Goal: Check status: Check status

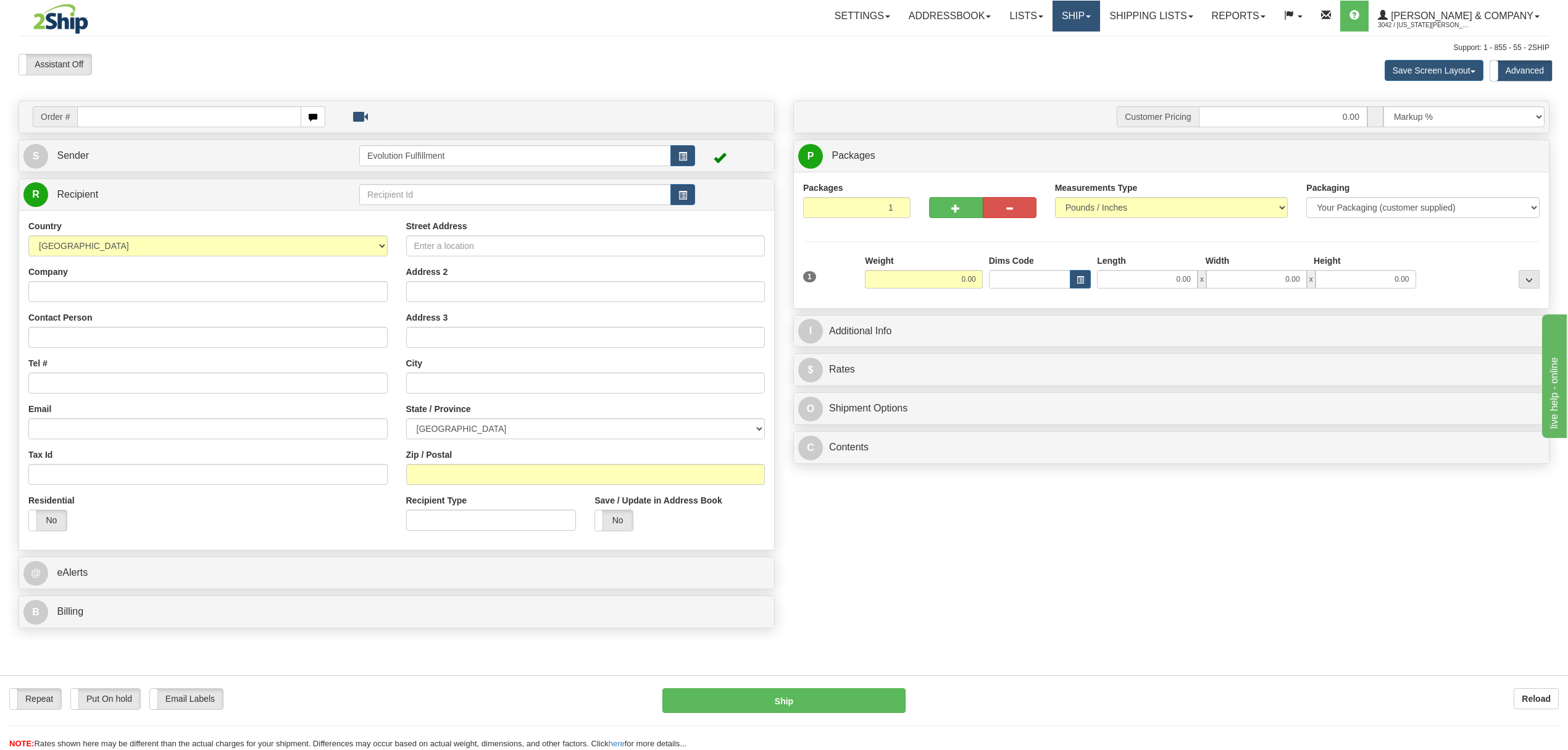
click at [1100, 5] on link "Ship" at bounding box center [1076, 16] width 48 height 31
click at [1088, 59] on span "OnHold / Order Queue" at bounding box center [1044, 60] width 87 height 10
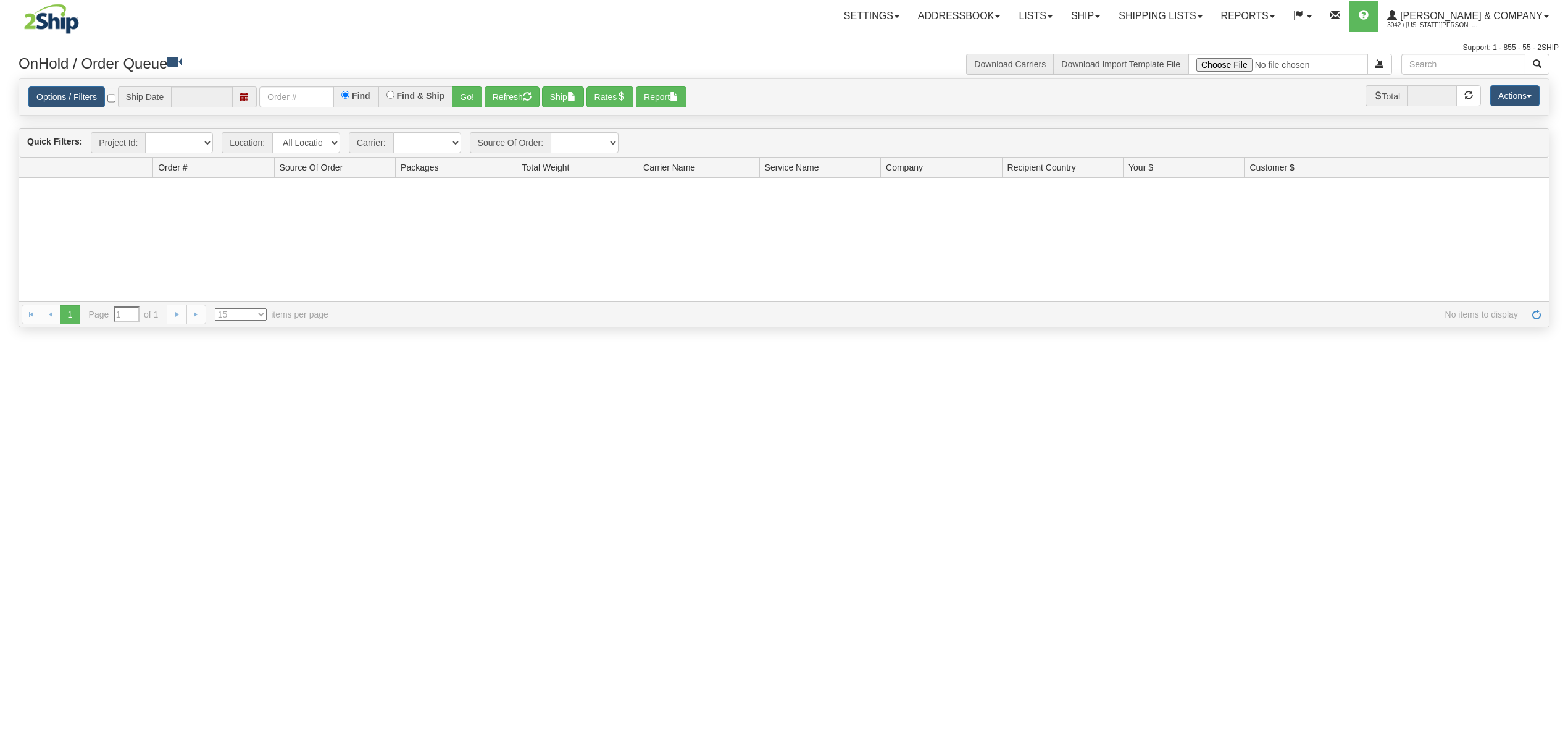
type input "[DATE]"
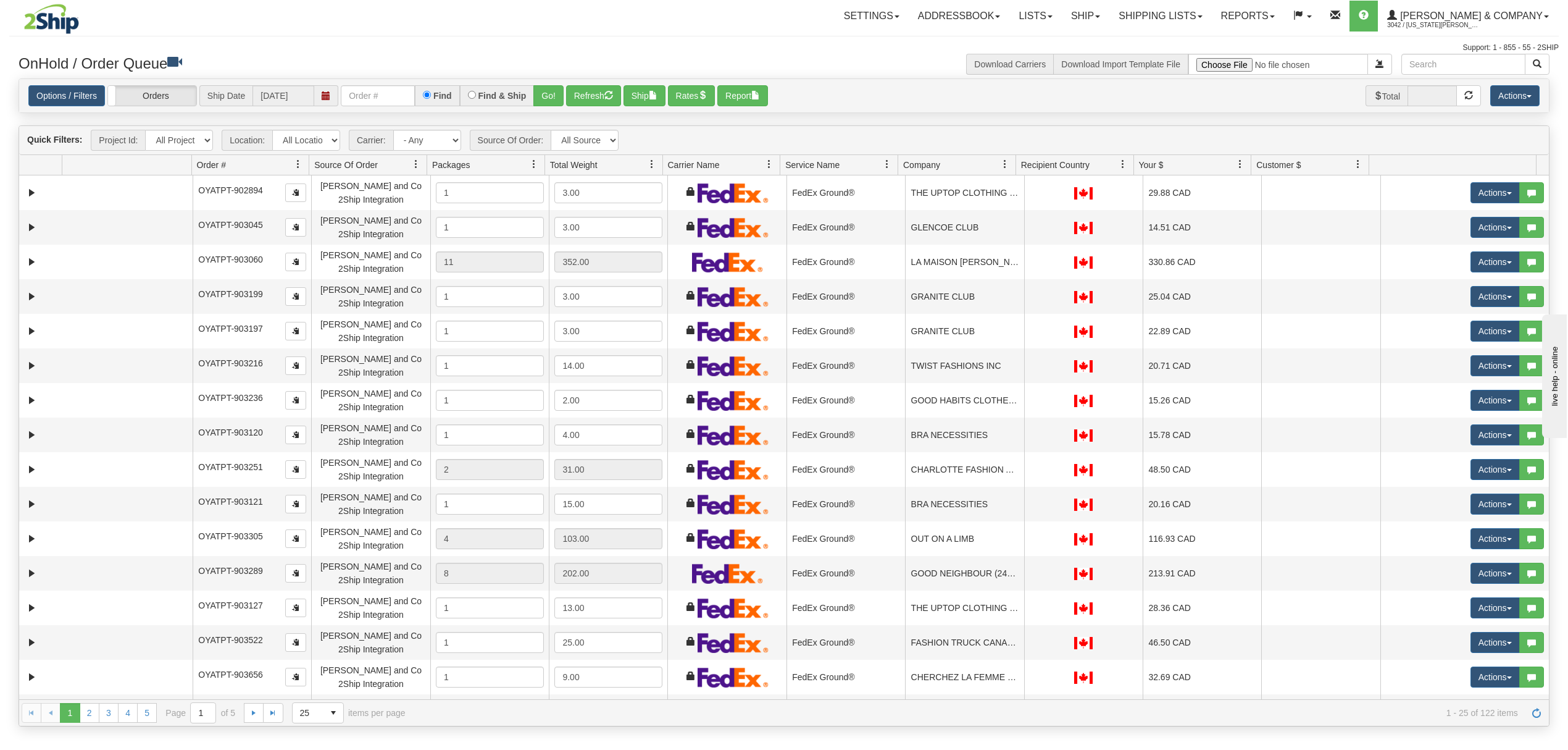
drag, startPoint x: 1001, startPoint y: 166, endPoint x: 1008, endPoint y: 168, distance: 7.3
click at [1003, 166] on span at bounding box center [1005, 164] width 10 height 10
click at [1018, 197] on span "Sort Ascending" at bounding box center [1049, 194] width 64 height 12
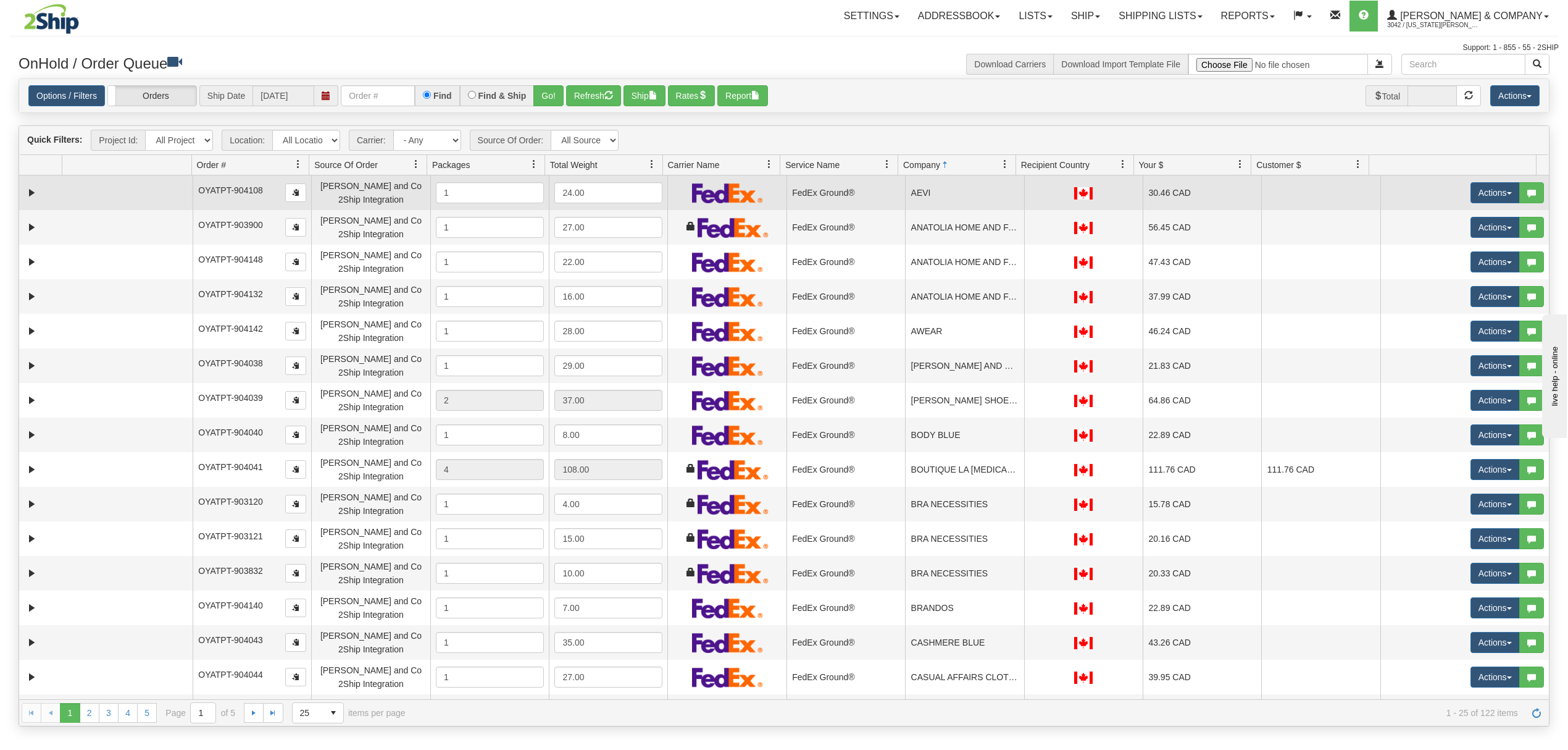
click at [954, 201] on td "AEVI" at bounding box center [964, 192] width 119 height 34
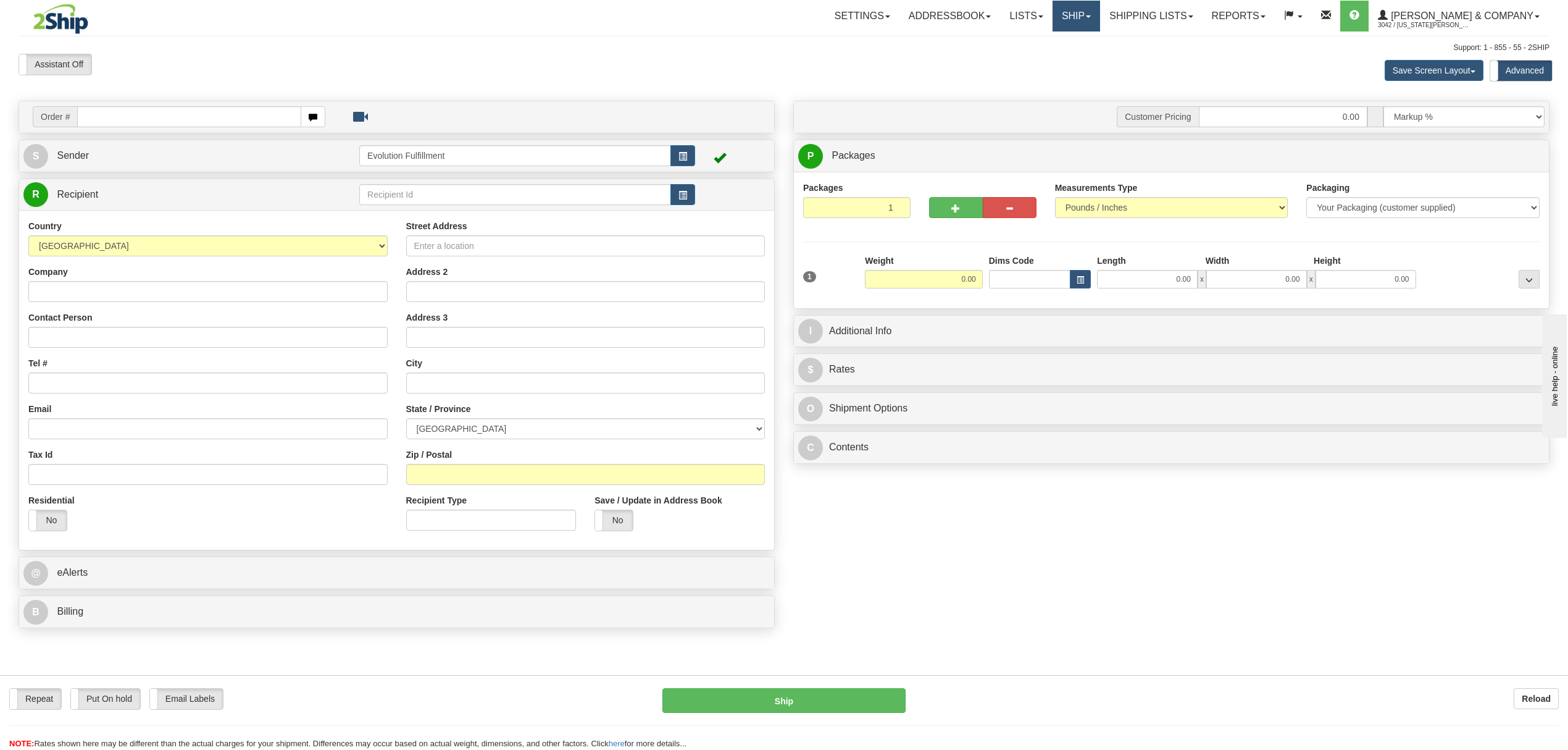
click at [1100, 11] on link "Ship" at bounding box center [1076, 16] width 48 height 31
click at [1068, 61] on span "OnHold / Order Queue" at bounding box center [1044, 60] width 87 height 10
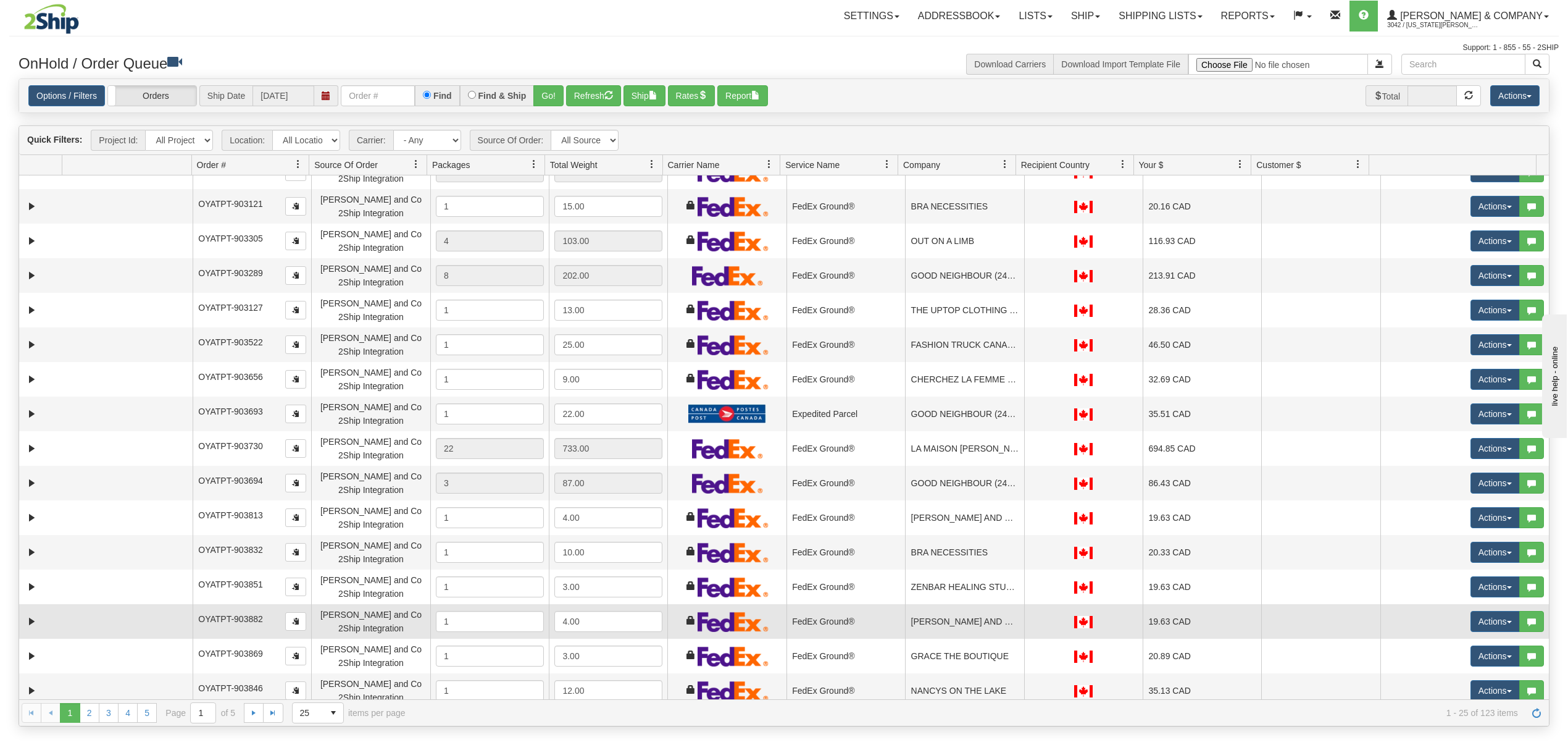
scroll to position [340, 0]
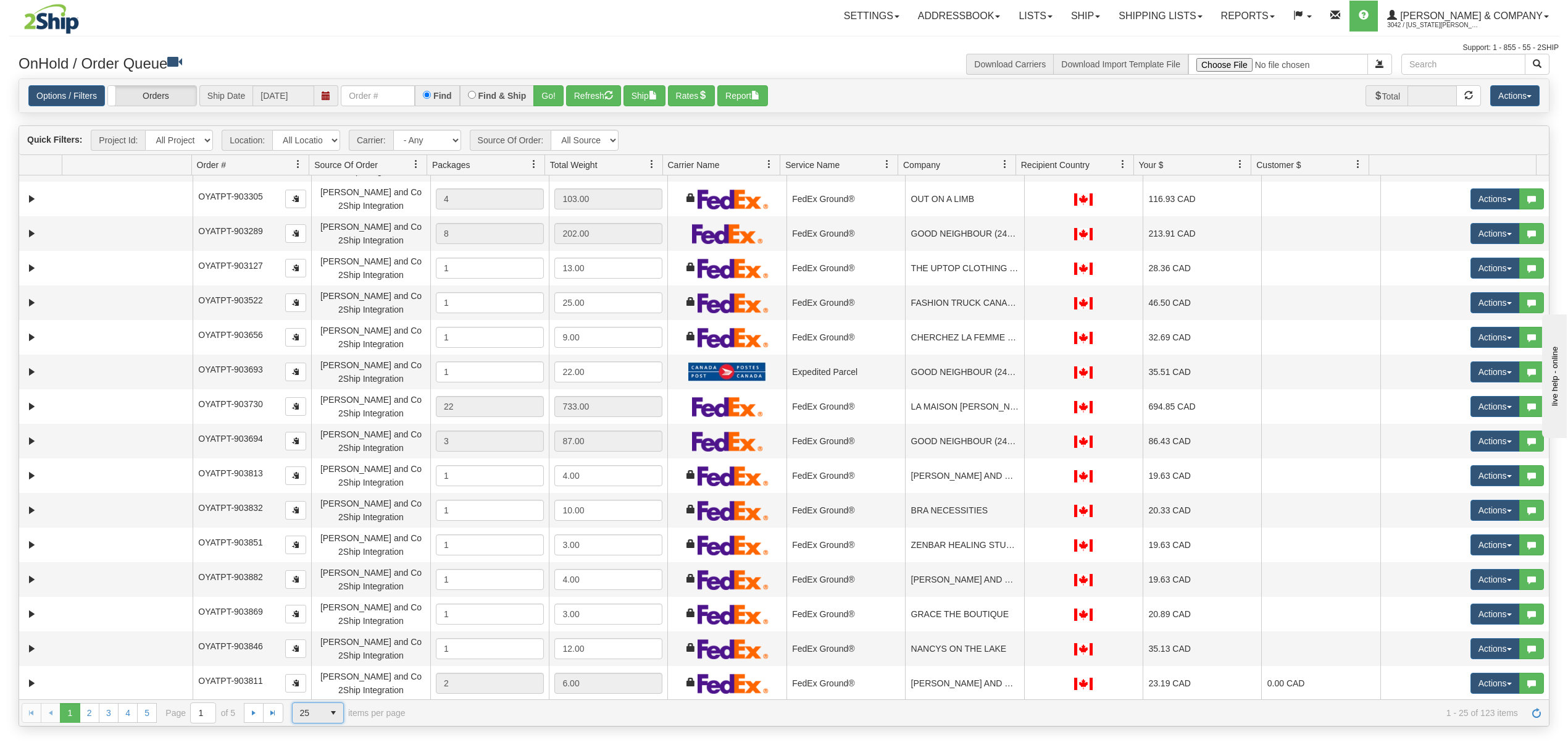
click at [315, 718] on span "25" at bounding box center [308, 712] width 16 height 12
click at [328, 694] on li "100" at bounding box center [317, 694] width 50 height 17
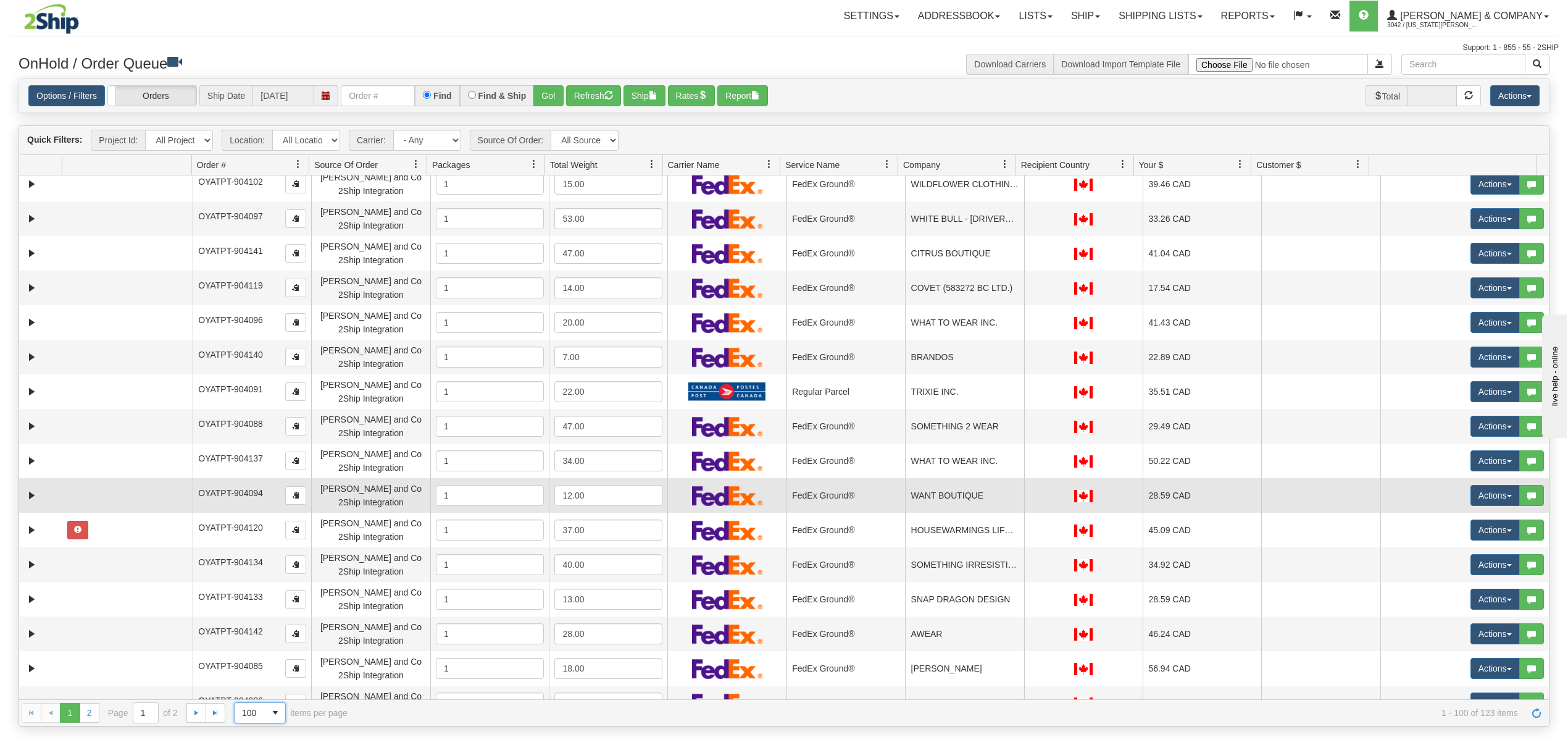
scroll to position [2932, 0]
